Goal: Information Seeking & Learning: Learn about a topic

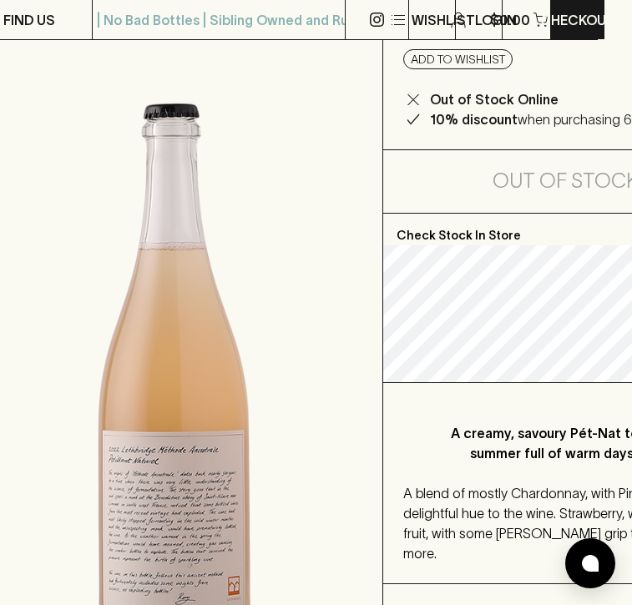
scroll to position [213, 34]
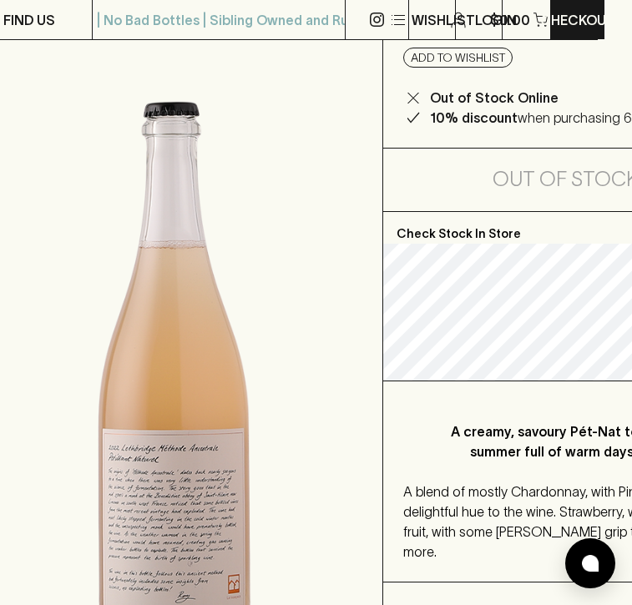
click at [201, 475] on img at bounding box center [174, 347] width 417 height 778
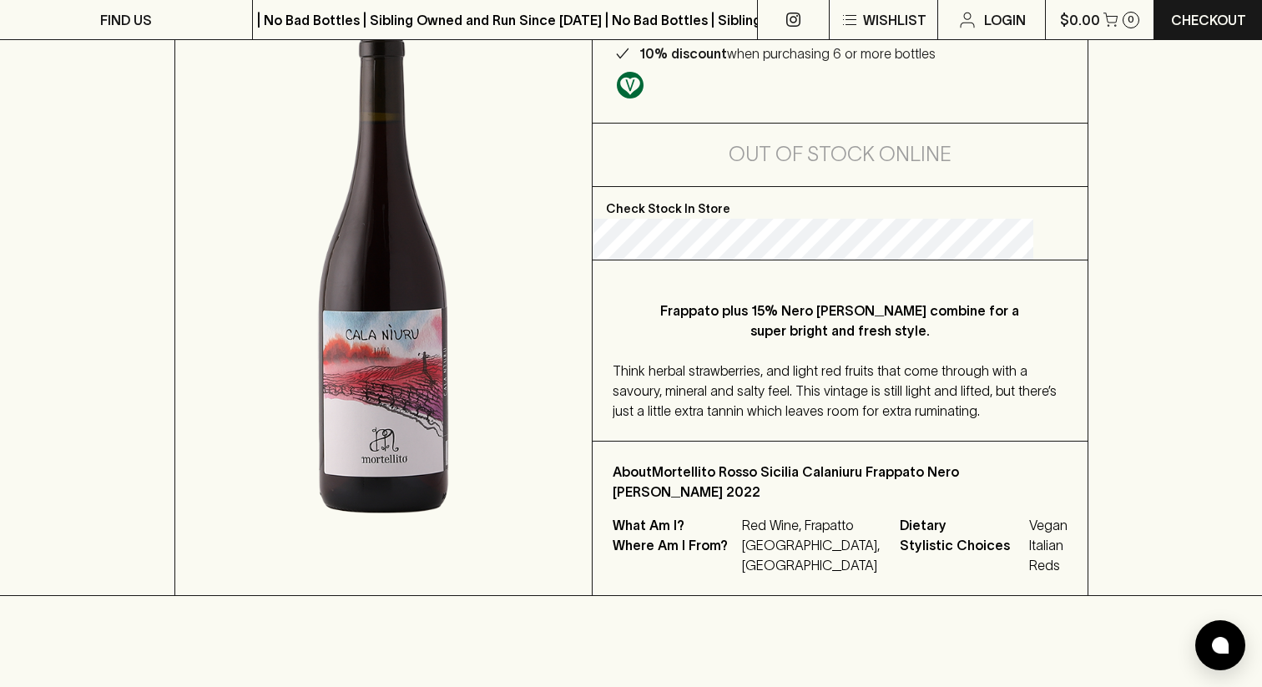
scroll to position [285, 0]
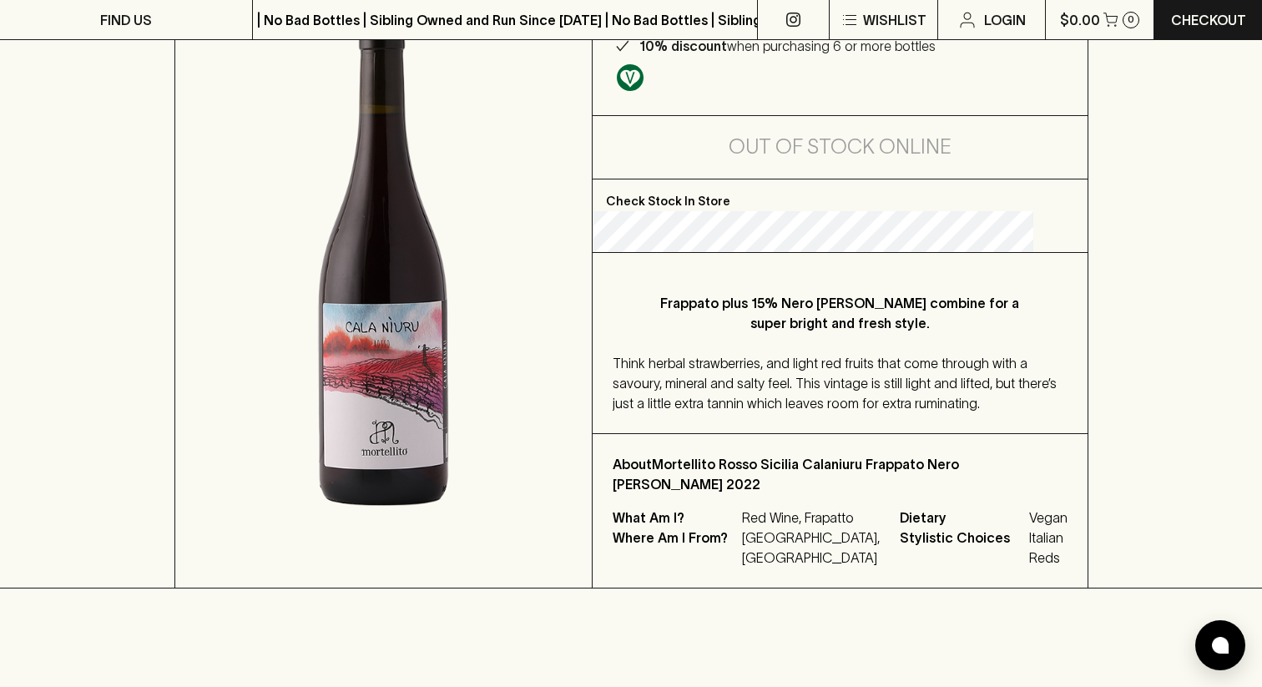
click at [699, 301] on p "Frappato plus 15% Nero D’Avola combine for a super bright and fresh style." at bounding box center [840, 313] width 388 height 40
click at [796, 392] on div "Think herbal strawberries, and light red fruits that come through with a savour…" at bounding box center [840, 383] width 455 height 60
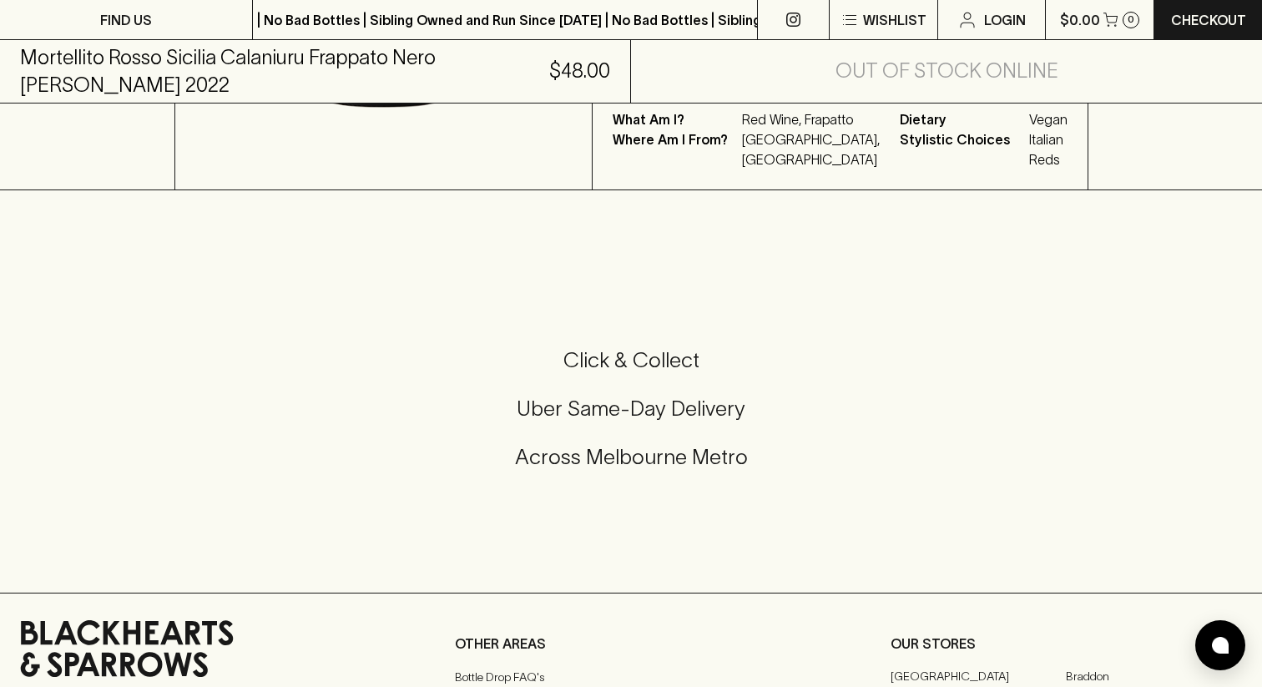
scroll to position [0, 0]
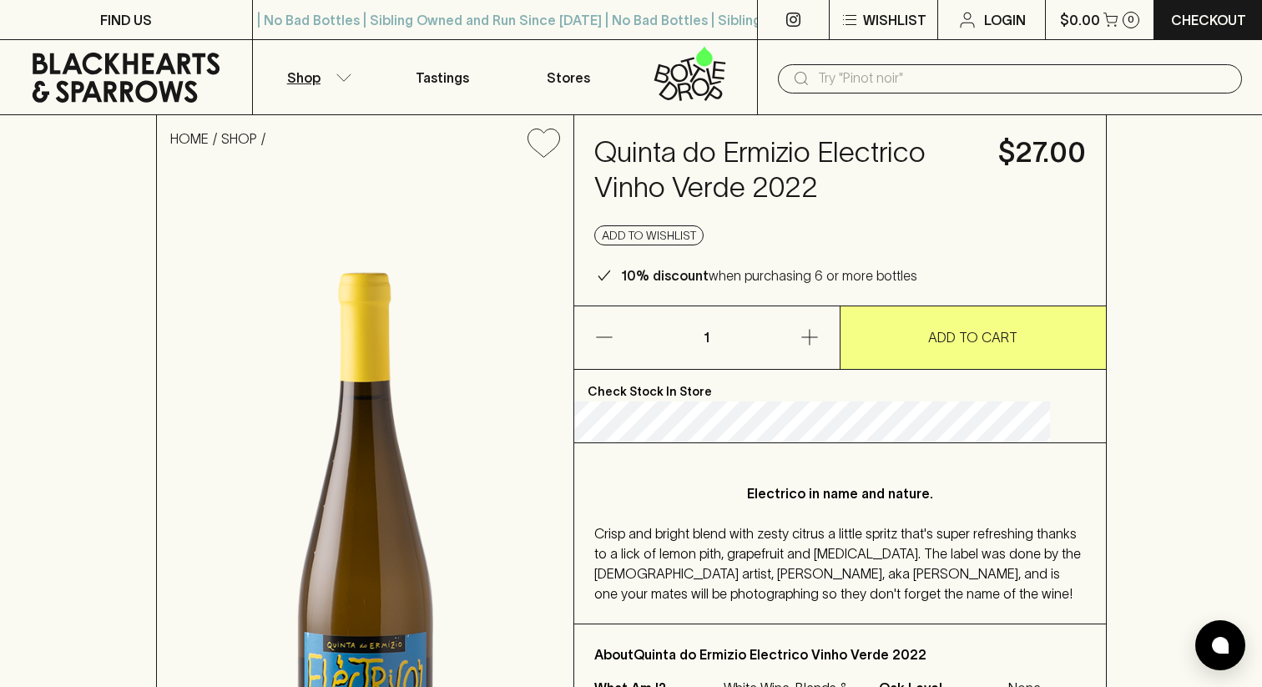
click at [329, 76] on button "Shop" at bounding box center [316, 77] width 126 height 74
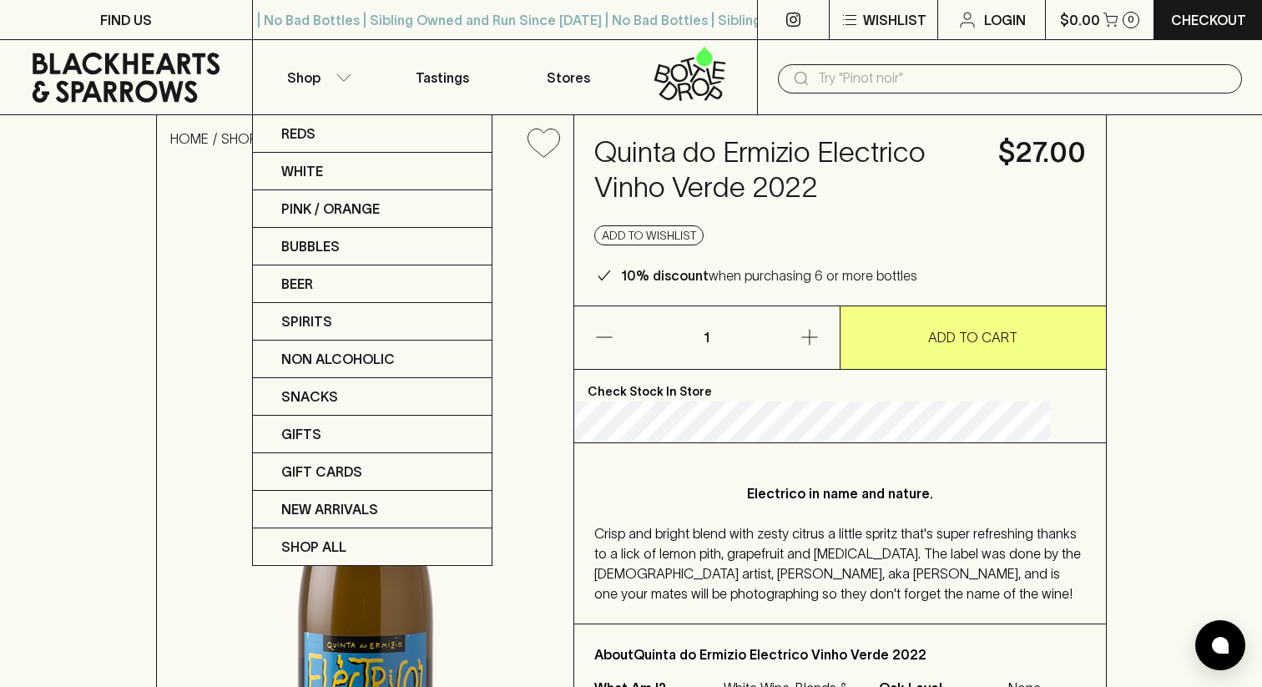
click at [193, 245] on div at bounding box center [631, 343] width 1262 height 687
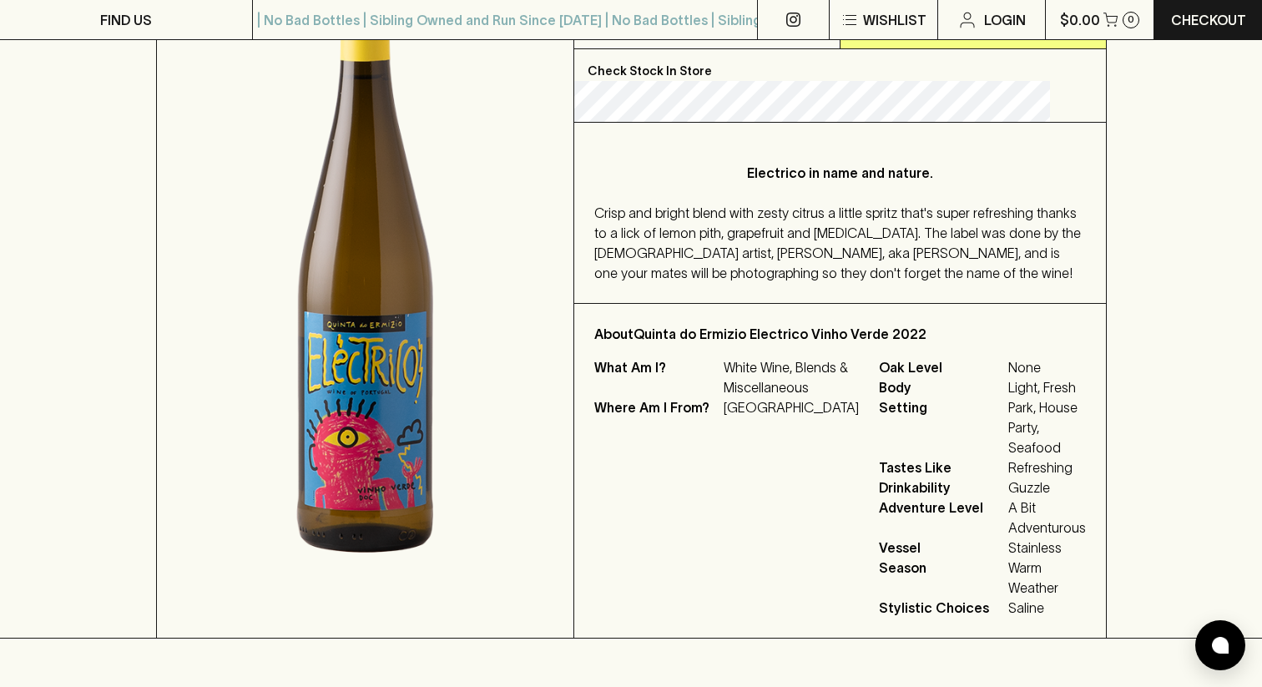
scroll to position [322, 0]
